Goal: Task Accomplishment & Management: Manage account settings

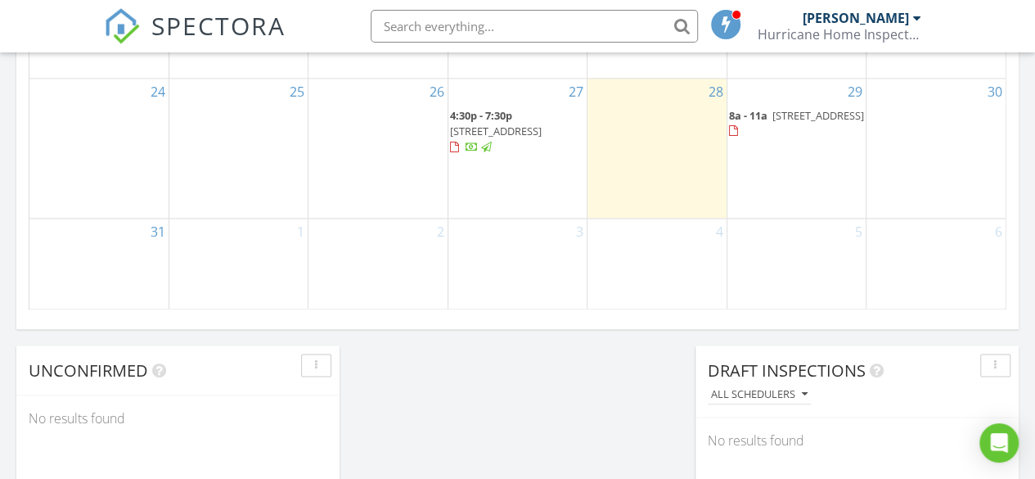
scroll to position [1227, 0]
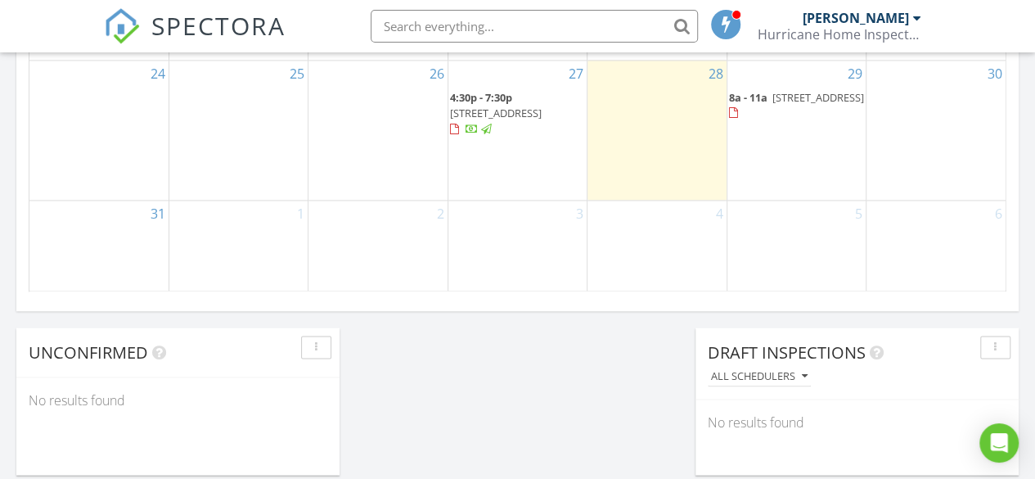
click at [818, 100] on span "11710 E 28th Pl, Tulsa 74129" at bounding box center [818, 97] width 92 height 15
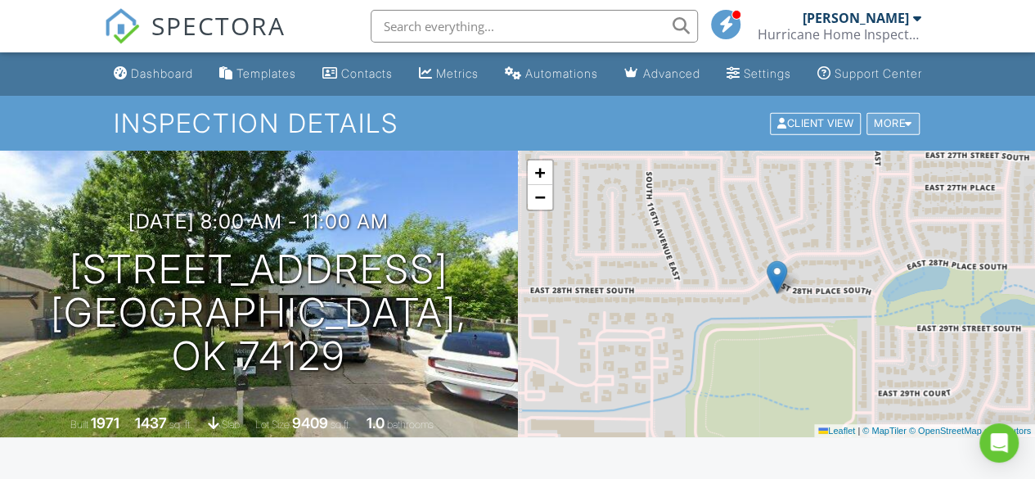
click at [875, 134] on div "More" at bounding box center [892, 123] width 53 height 22
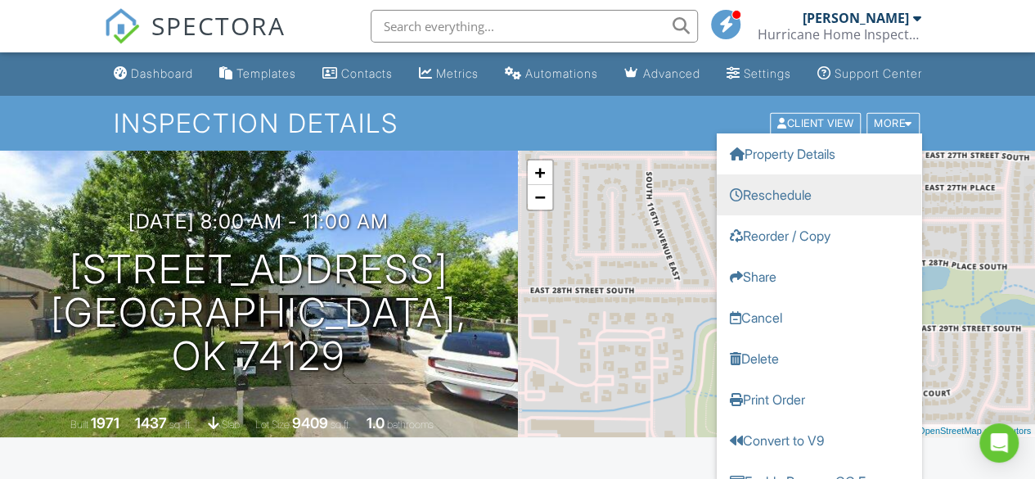
click at [782, 211] on link "Reschedule" at bounding box center [819, 193] width 205 height 41
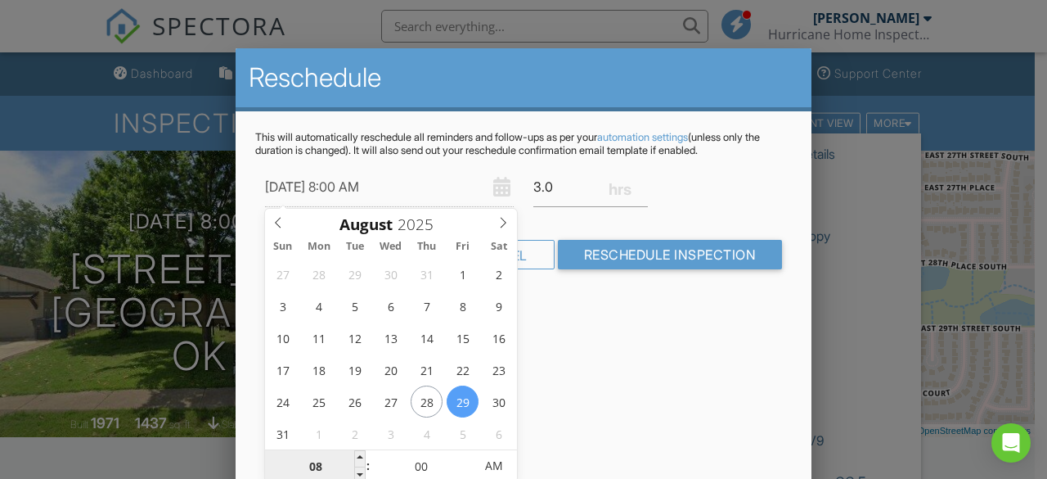
click at [335, 463] on input "08" at bounding box center [315, 466] width 101 height 33
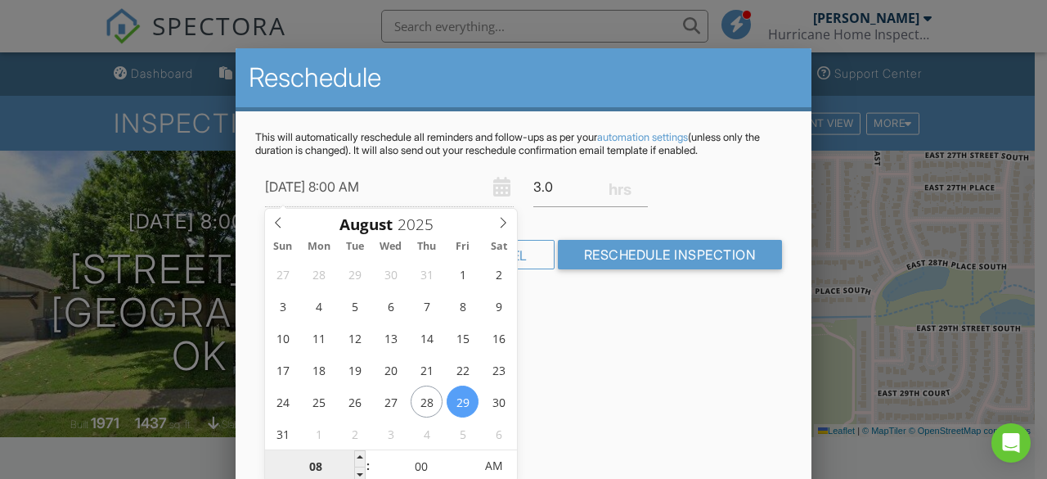
type input "[DATE] 5:00 AM"
type input "05"
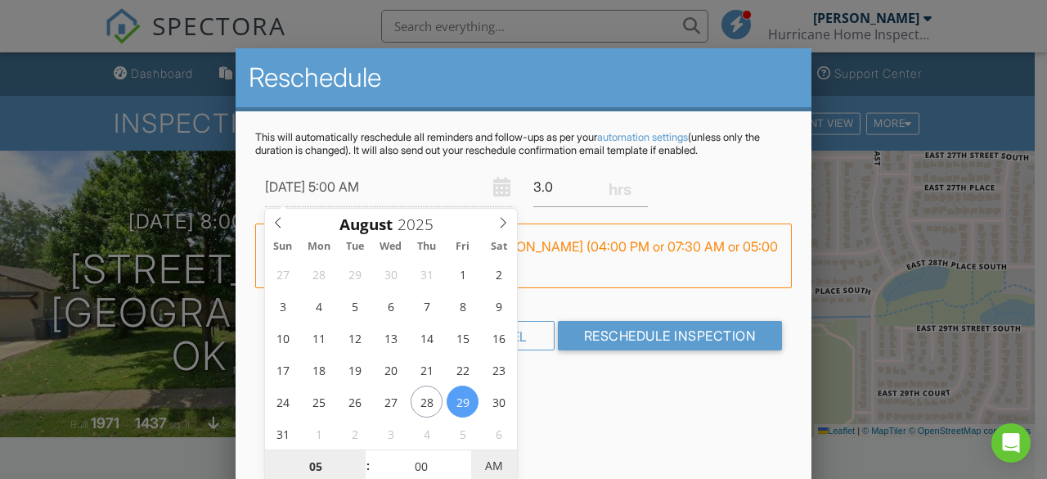
type input "[DATE] 5:00 PM"
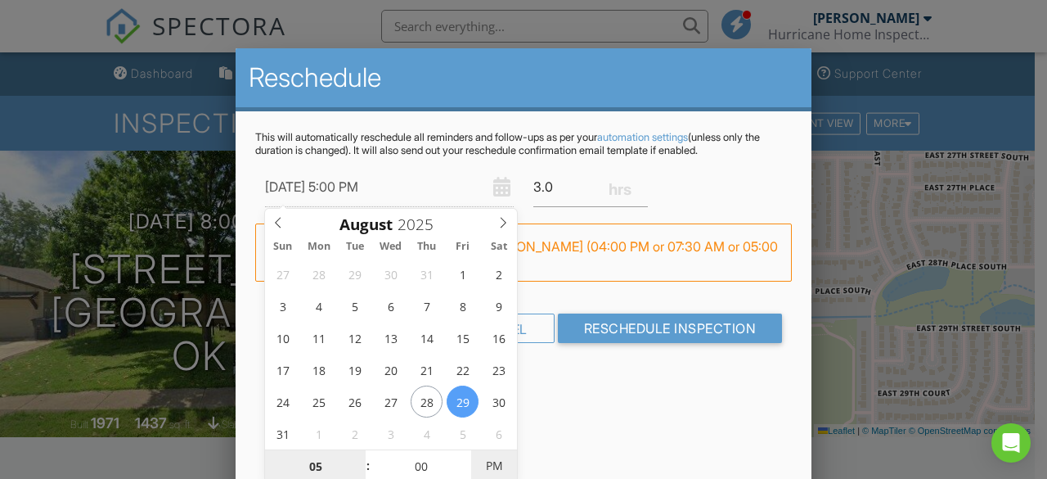
click at [498, 460] on span "PM" at bounding box center [493, 465] width 45 height 33
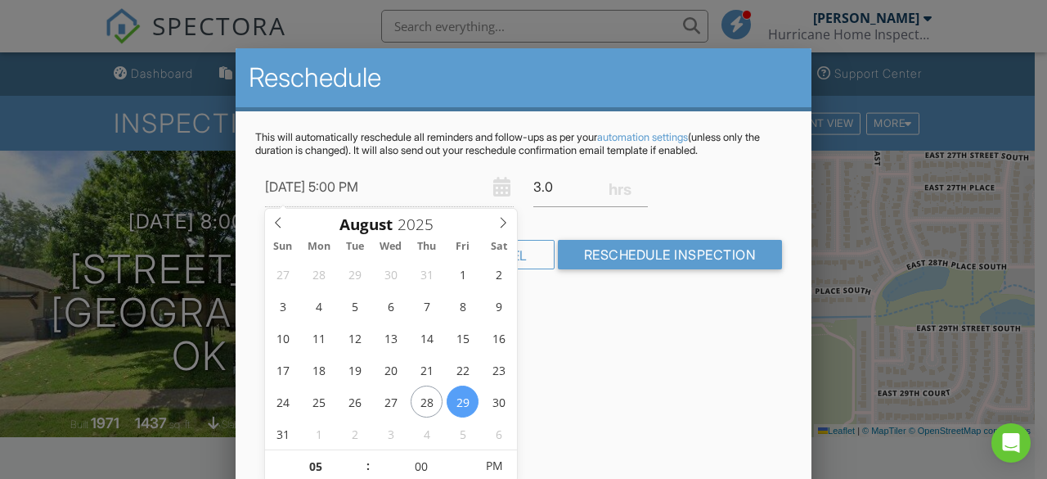
click at [578, 449] on div "Reschedule This will automatically reschedule all reminders and follow-ups as p…" at bounding box center [524, 334] width 576 height 573
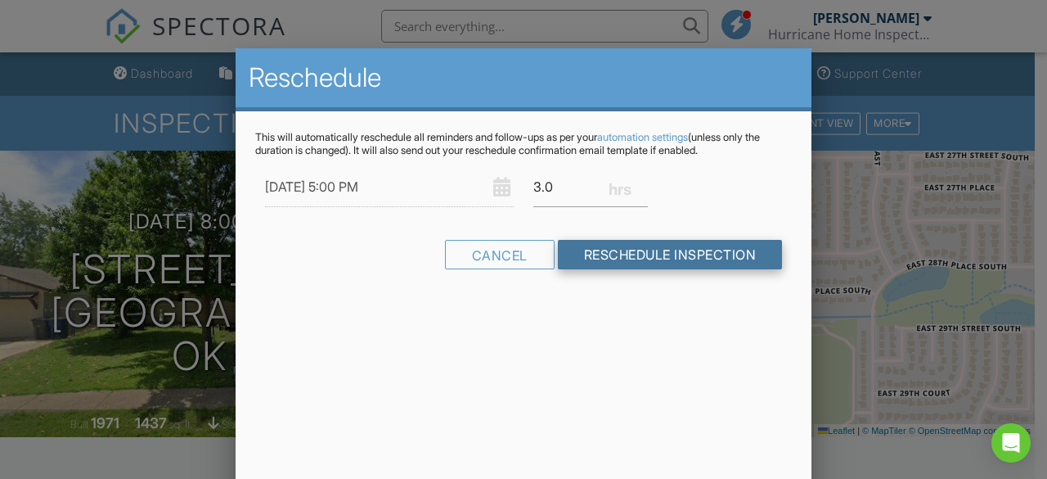
click at [661, 249] on input "Reschedule Inspection" at bounding box center [670, 254] width 225 height 29
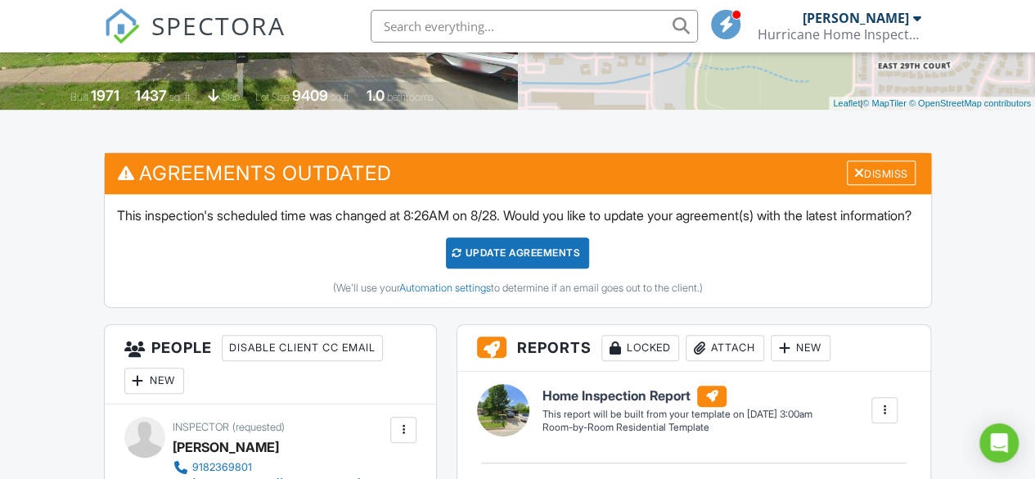
click at [453, 294] on link "Automation settings" at bounding box center [445, 287] width 92 height 12
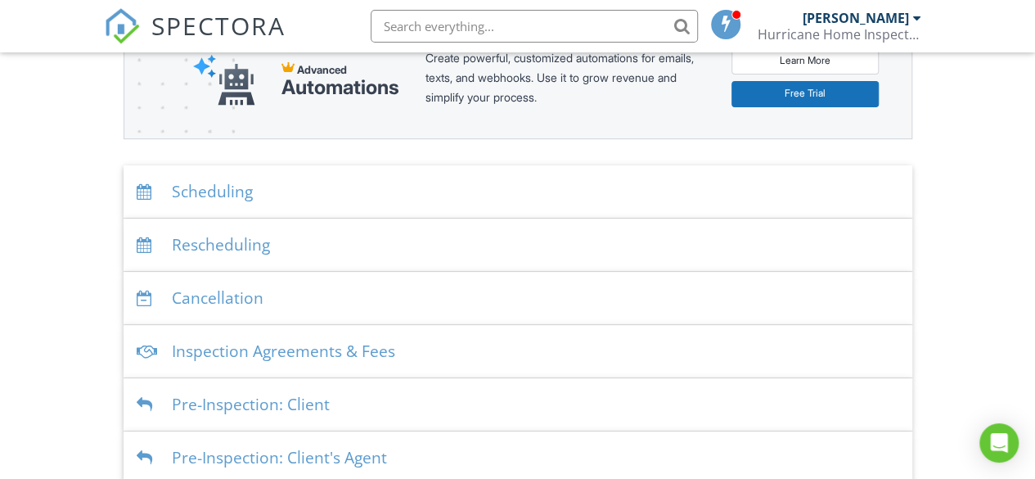
drag, startPoint x: 342, startPoint y: 212, endPoint x: 326, endPoint y: 222, distance: 18.4
click at [339, 214] on div "Scheduling" at bounding box center [518, 191] width 789 height 53
